Goal: Task Accomplishment & Management: Manage account settings

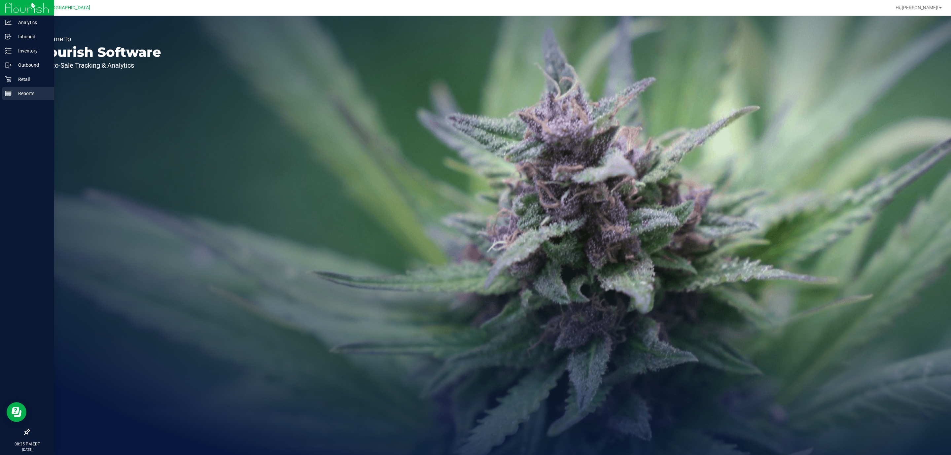
click at [8, 93] on icon at bounding box center [8, 93] width 7 height 7
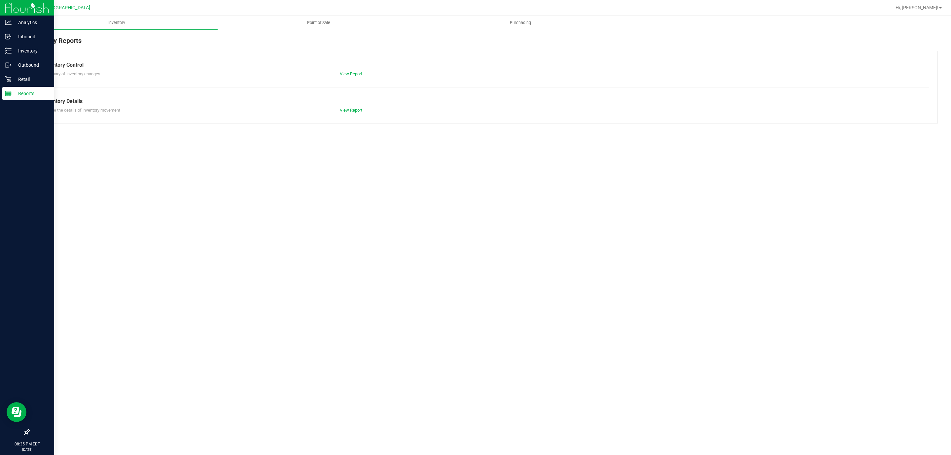
click at [23, 81] on p "Retail" at bounding box center [32, 79] width 40 height 8
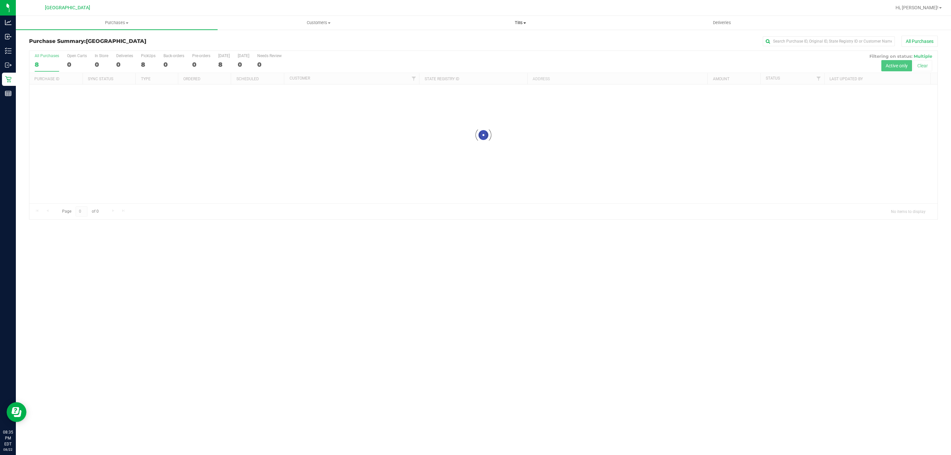
click at [519, 22] on span "Tills" at bounding box center [520, 23] width 201 height 6
click at [445, 42] on span "Manage tills" at bounding box center [441, 40] width 45 height 6
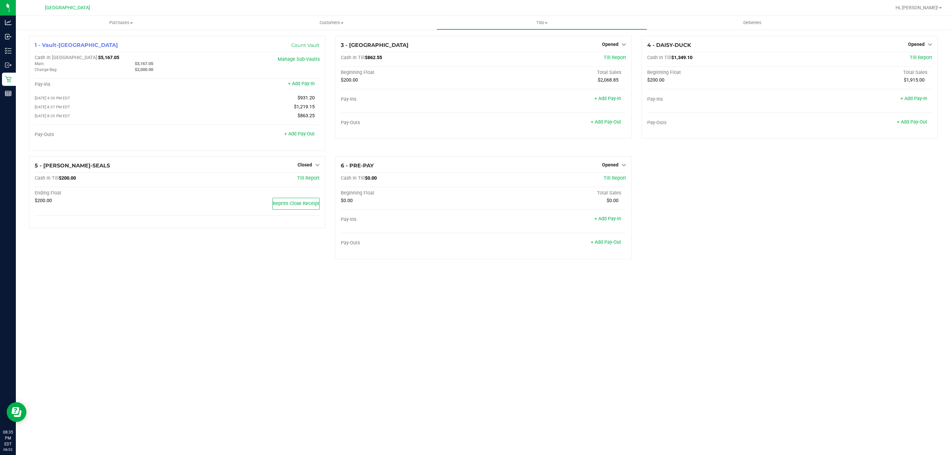
click at [617, 166] on span "Opened" at bounding box center [610, 164] width 17 height 5
click at [615, 178] on link "Close Till" at bounding box center [611, 178] width 18 height 5
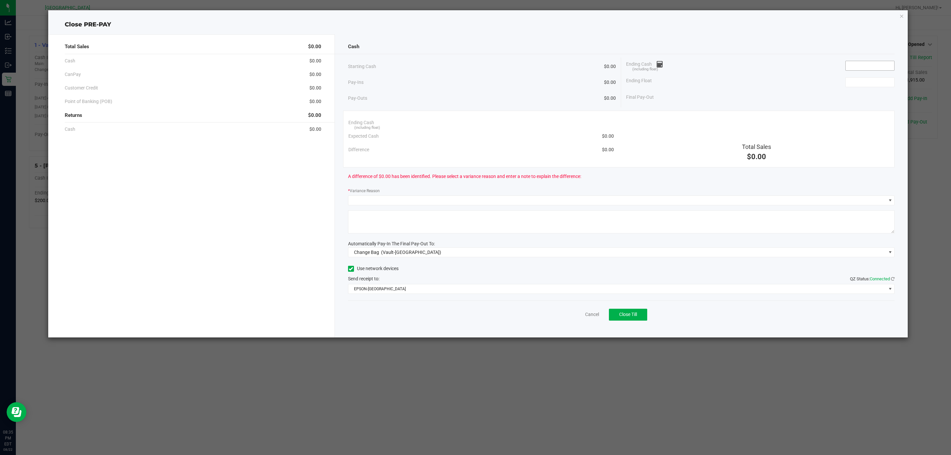
click at [872, 66] on input at bounding box center [870, 65] width 49 height 9
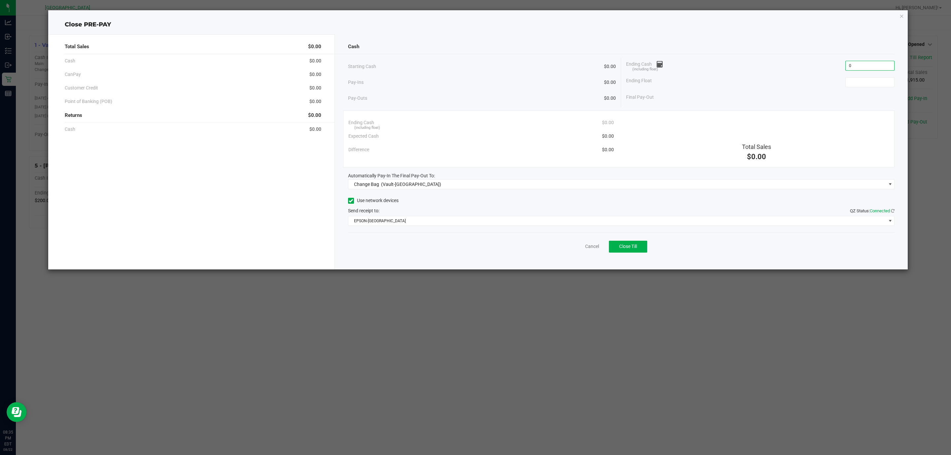
type input "$0.00"
click at [453, 115] on div "Ending Cash (including float) $0.00 Expected Cash $0.00 Difference $0.00 Total …" at bounding box center [619, 139] width 552 height 57
type input "$0.00"
click at [441, 186] on span "Change Bag (Vault-[GEOGRAPHIC_DATA])" at bounding box center [617, 184] width 538 height 9
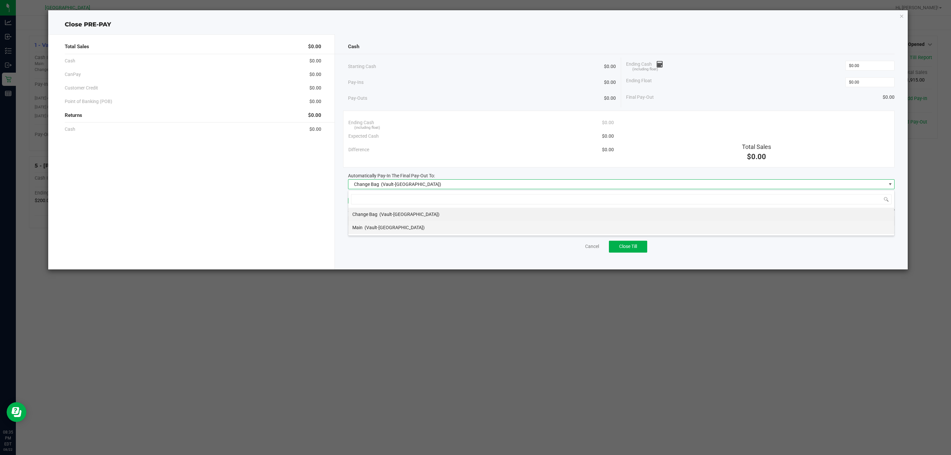
click at [389, 230] on span "(Vault-[GEOGRAPHIC_DATA])" at bounding box center [395, 227] width 60 height 5
click at [398, 219] on span "EPSON-[GEOGRAPHIC_DATA]" at bounding box center [617, 220] width 538 height 9
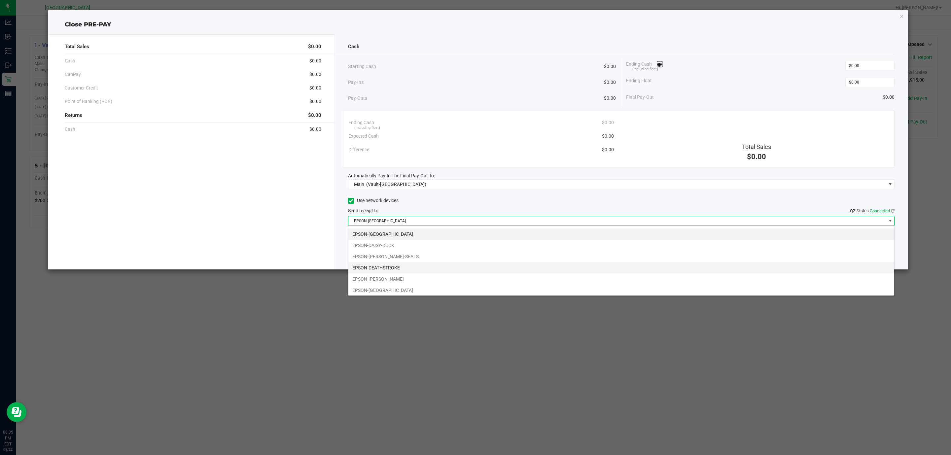
click at [419, 268] on li "EPSON-DEATHSTROKE" at bounding box center [621, 267] width 546 height 11
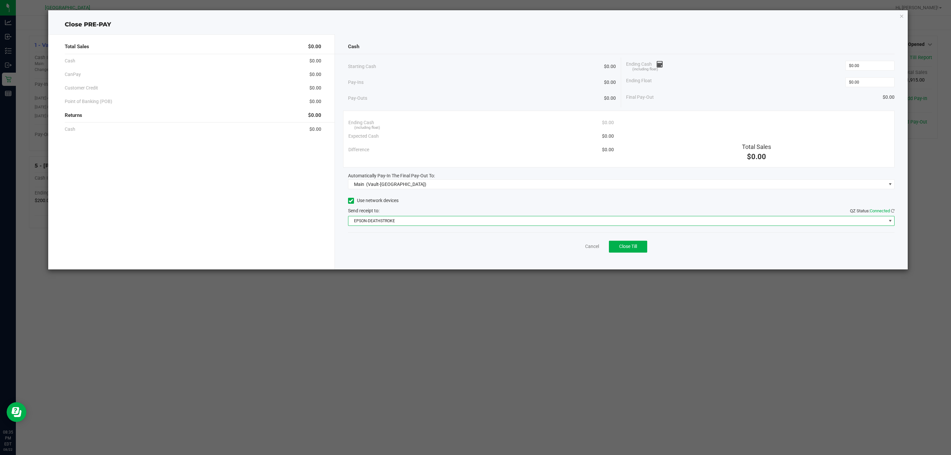
click at [424, 255] on div "Cancel Close Till" at bounding box center [621, 244] width 547 height 25
click at [626, 248] on span "Close Till" at bounding box center [628, 246] width 18 height 5
click at [582, 249] on link "Dismiss" at bounding box center [578, 246] width 16 height 7
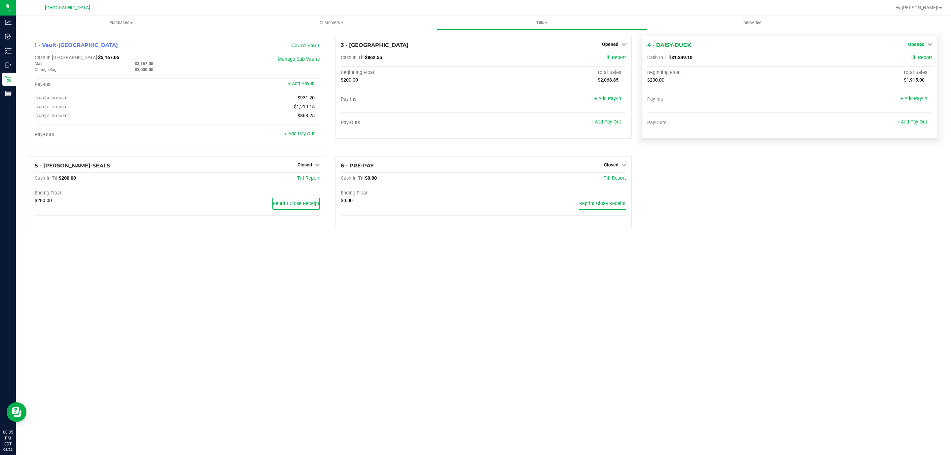
click at [920, 45] on span "Opened" at bounding box center [916, 44] width 17 height 5
click at [916, 57] on link "Close Till" at bounding box center [917, 57] width 18 height 5
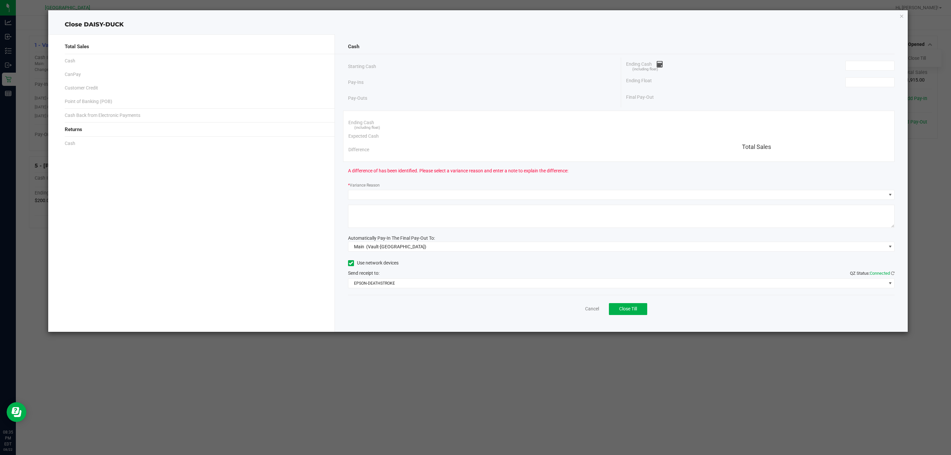
click at [841, 68] on div "Ending Cash (including float)" at bounding box center [760, 65] width 268 height 17
click at [858, 69] on input at bounding box center [870, 65] width 49 height 9
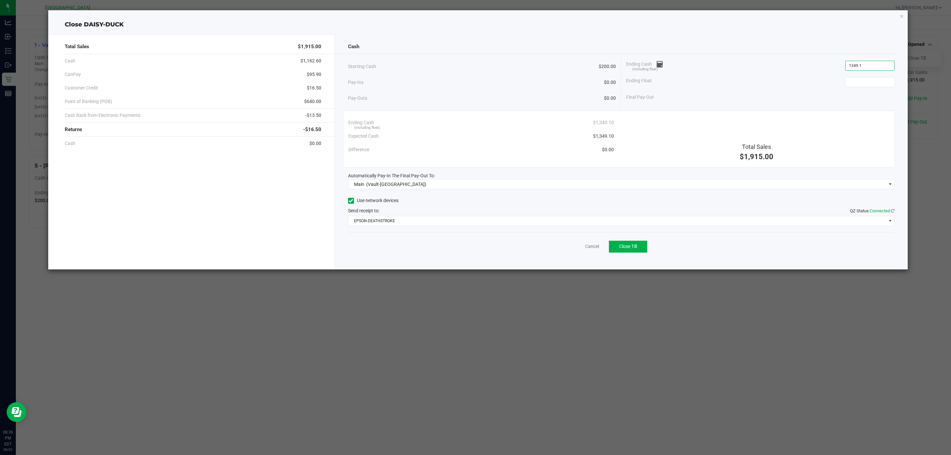
type input "$1,349.10"
type input "$200.00"
click at [774, 96] on div "Final Pay-Out $1,149.10" at bounding box center [760, 97] width 268 height 14
click at [624, 244] on button "Close Till" at bounding box center [628, 247] width 38 height 12
click at [585, 249] on link "Dismiss" at bounding box center [578, 246] width 16 height 7
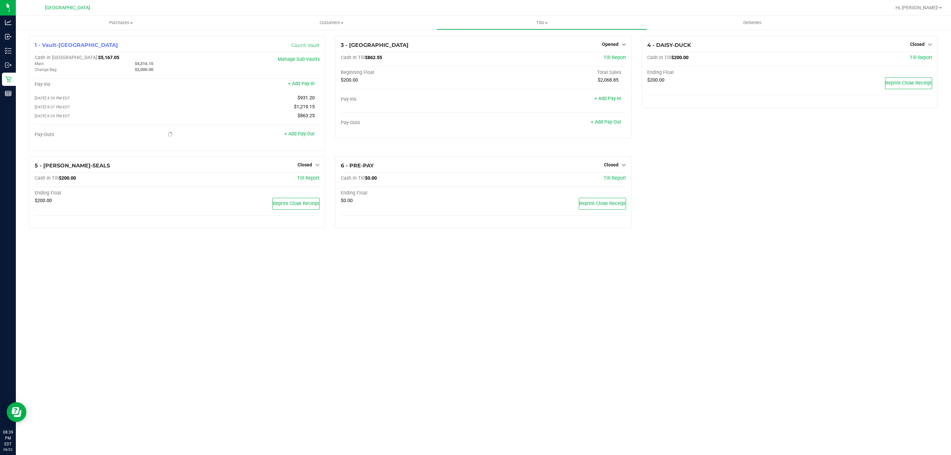
click at [612, 46] on span "Opened" at bounding box center [610, 44] width 17 height 5
click at [612, 58] on link "Close Till" at bounding box center [611, 57] width 18 height 5
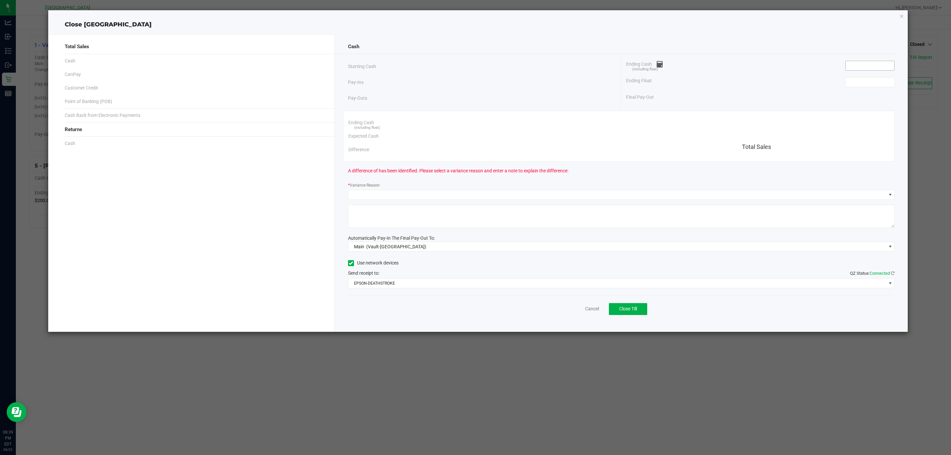
click at [868, 68] on input at bounding box center [870, 65] width 49 height 9
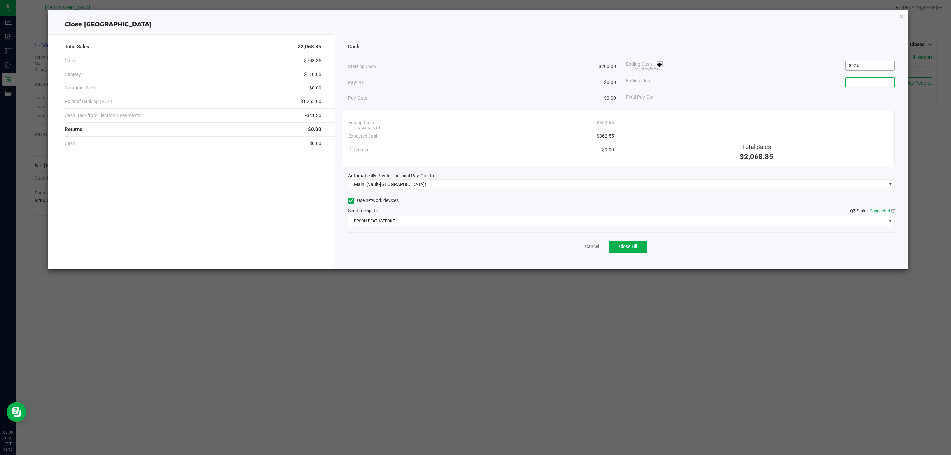
type input "$862.55"
type input "$200.00"
click at [569, 66] on div "Starting Cash $200.00" at bounding box center [482, 66] width 268 height 18
click at [641, 251] on button "Close Till" at bounding box center [628, 247] width 38 height 12
click at [584, 246] on link "Dismiss" at bounding box center [578, 246] width 16 height 7
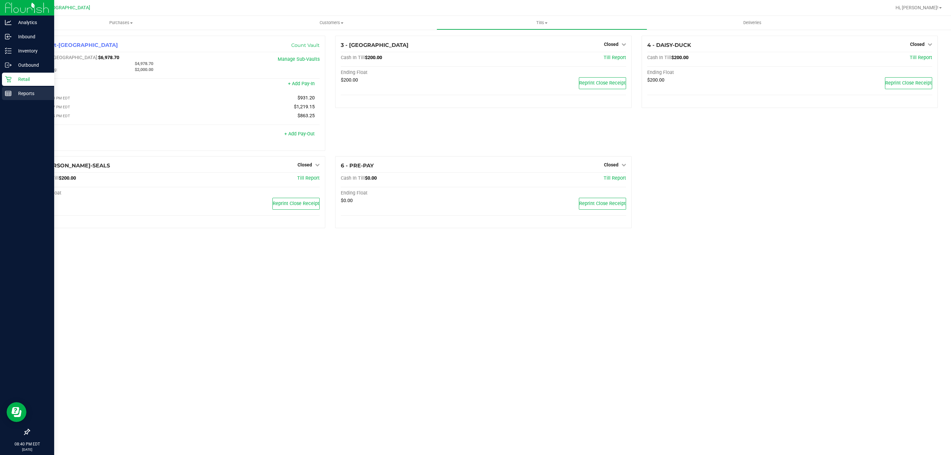
click at [20, 96] on p "Reports" at bounding box center [32, 93] width 40 height 8
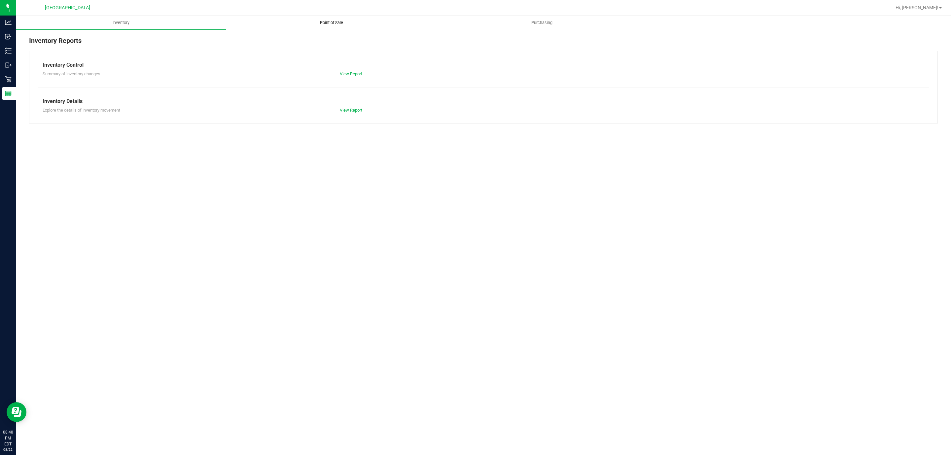
click at [339, 26] on uib-tab-heading "Point of Sale" at bounding box center [332, 22] width 210 height 13
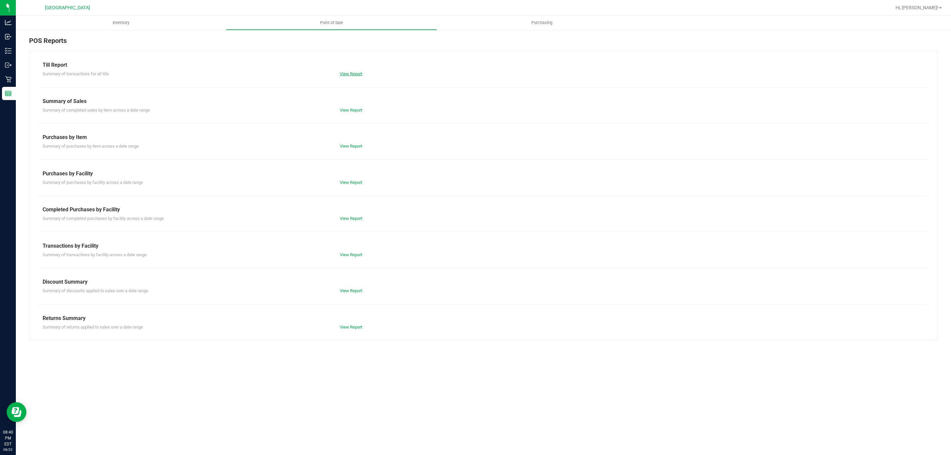
click at [352, 75] on link "View Report" at bounding box center [351, 73] width 22 height 5
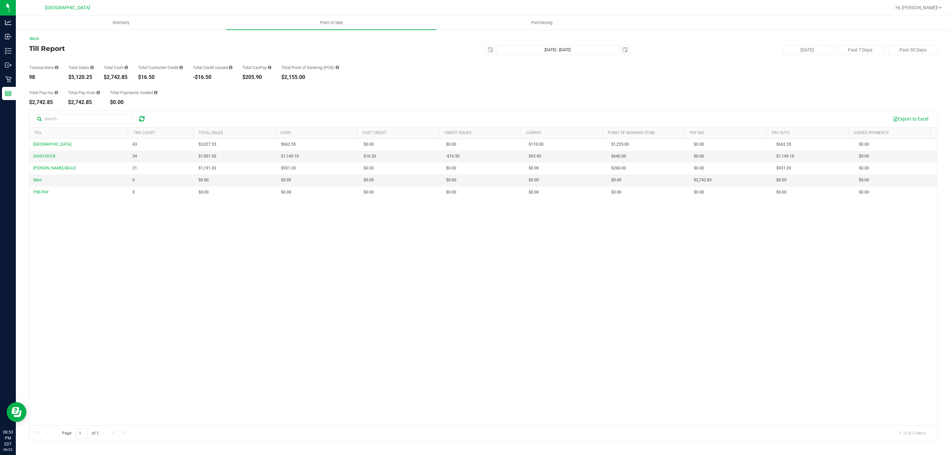
drag, startPoint x: 929, startPoint y: 5, endPoint x: 934, endPoint y: 12, distance: 8.5
click at [929, 5] on span "Hi, [PERSON_NAME]!" at bounding box center [917, 7] width 43 height 5
click at [931, 60] on li "Sign Out" at bounding box center [922, 59] width 50 height 12
